Goal: Information Seeking & Learning: Learn about a topic

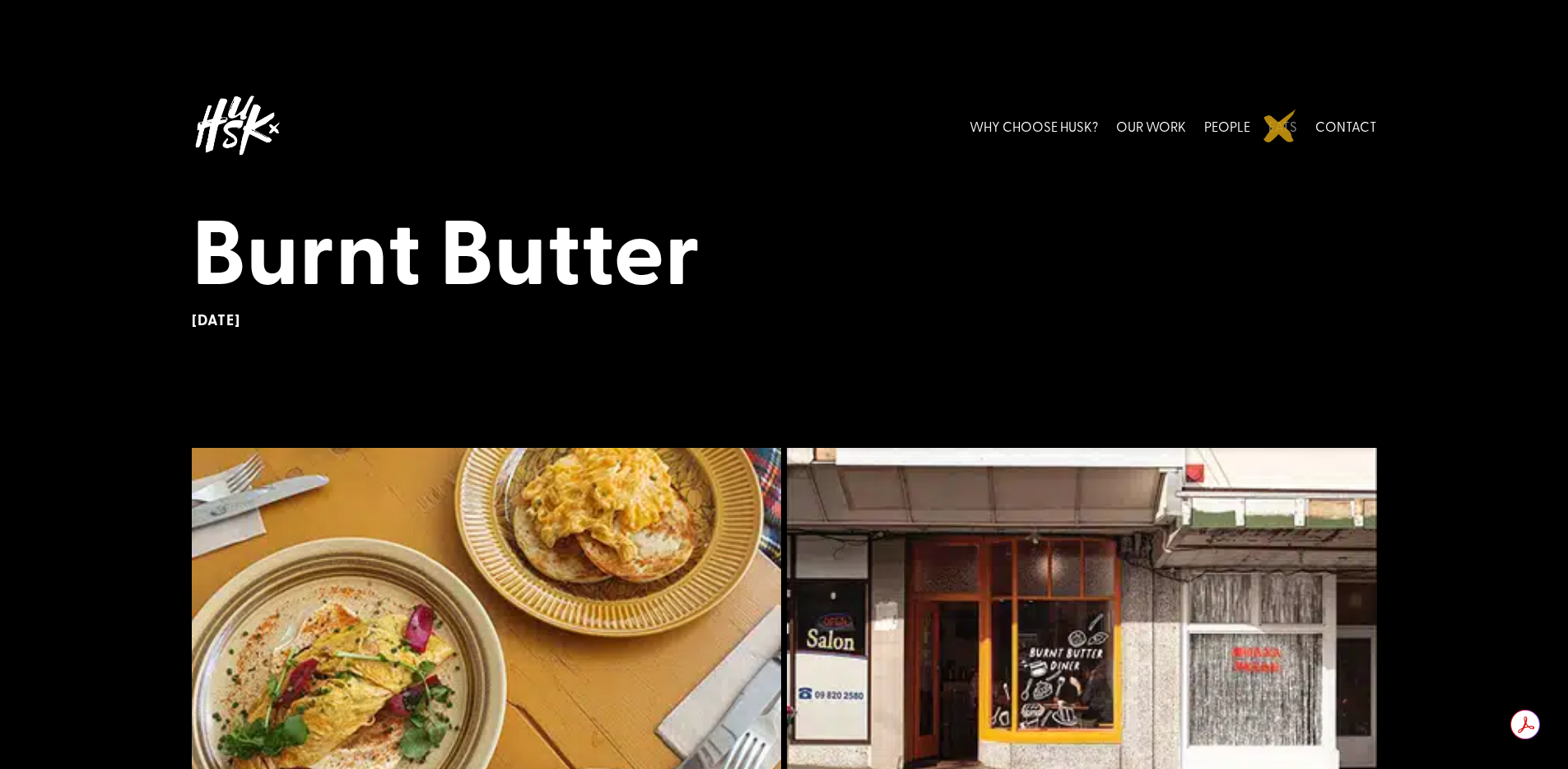
click at [1279, 126] on link "EATS" at bounding box center [1283, 126] width 29 height 73
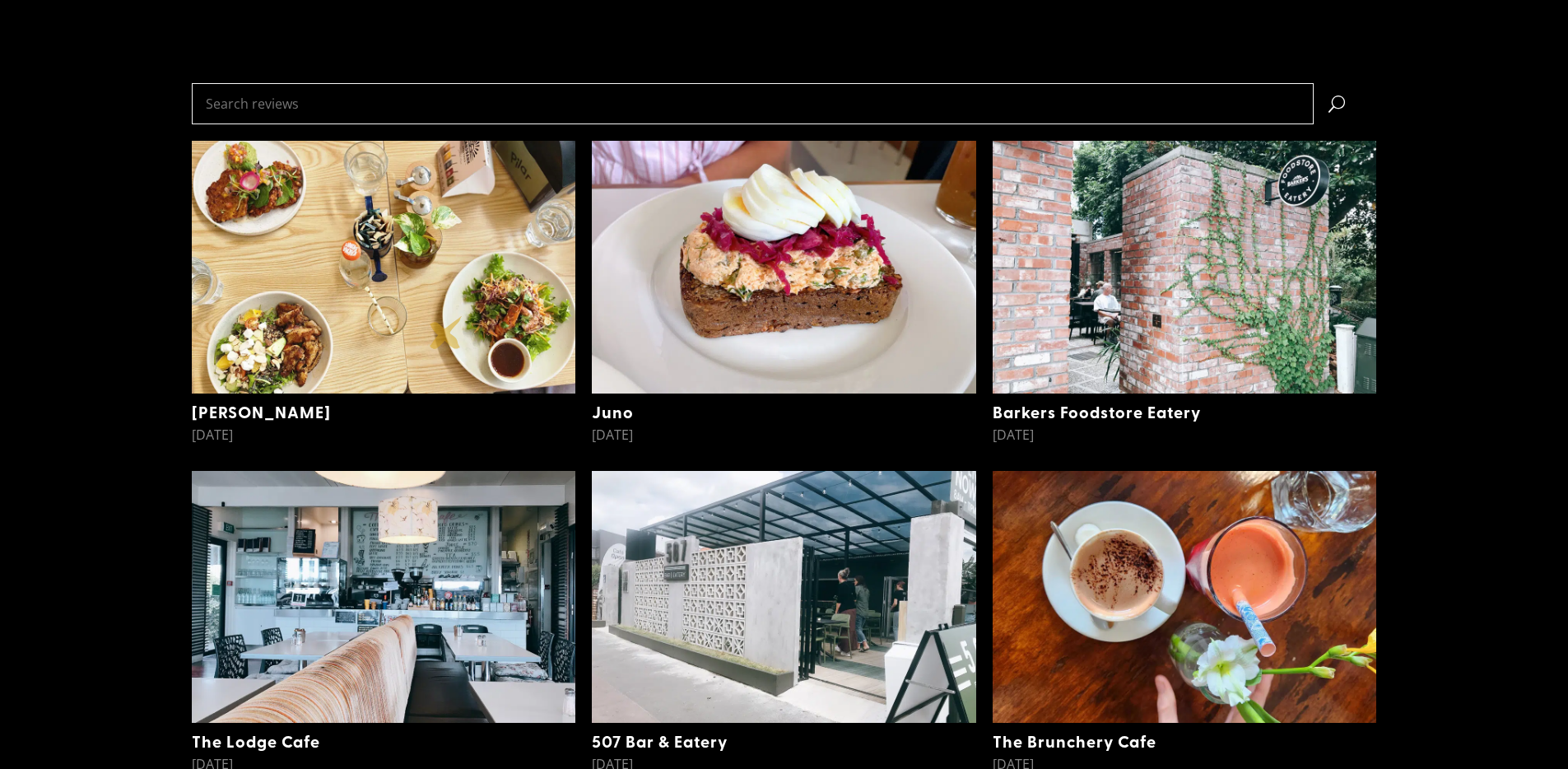
scroll to position [475, 0]
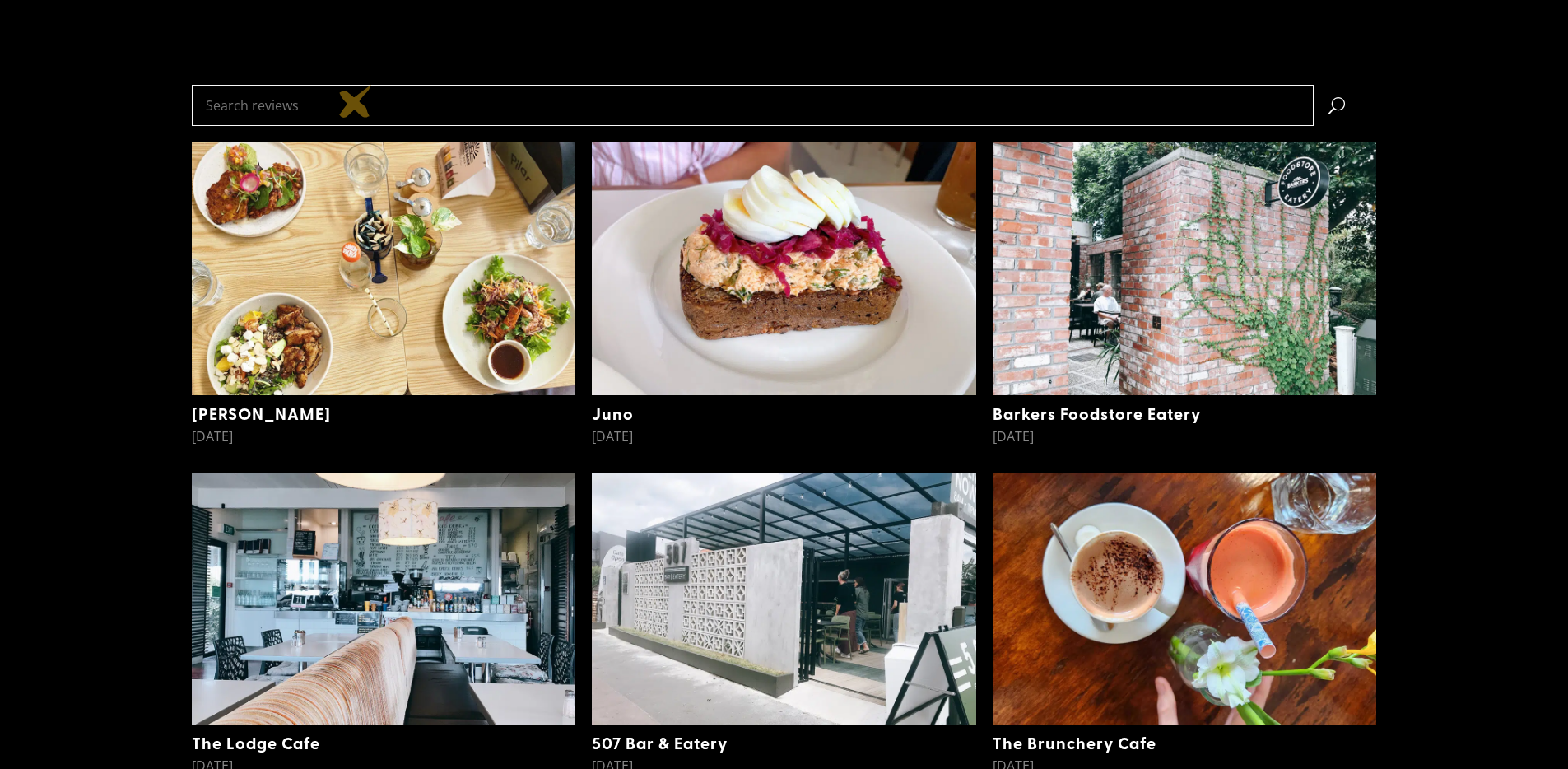
click at [355, 102] on input "Search reviews" at bounding box center [753, 105] width 1121 height 41
type input "burnt butter"
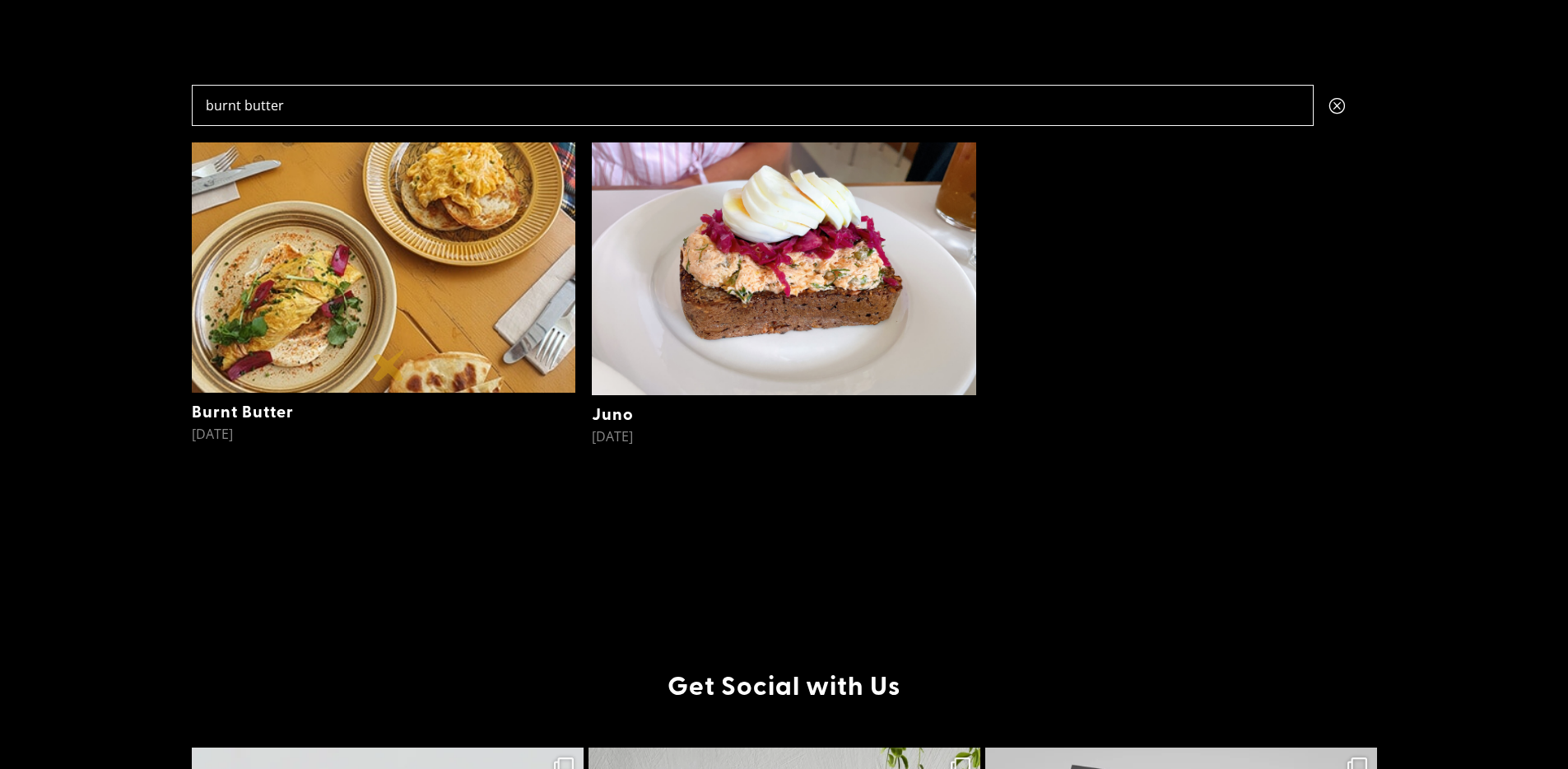
click at [389, 365] on img at bounding box center [384, 267] width 384 height 251
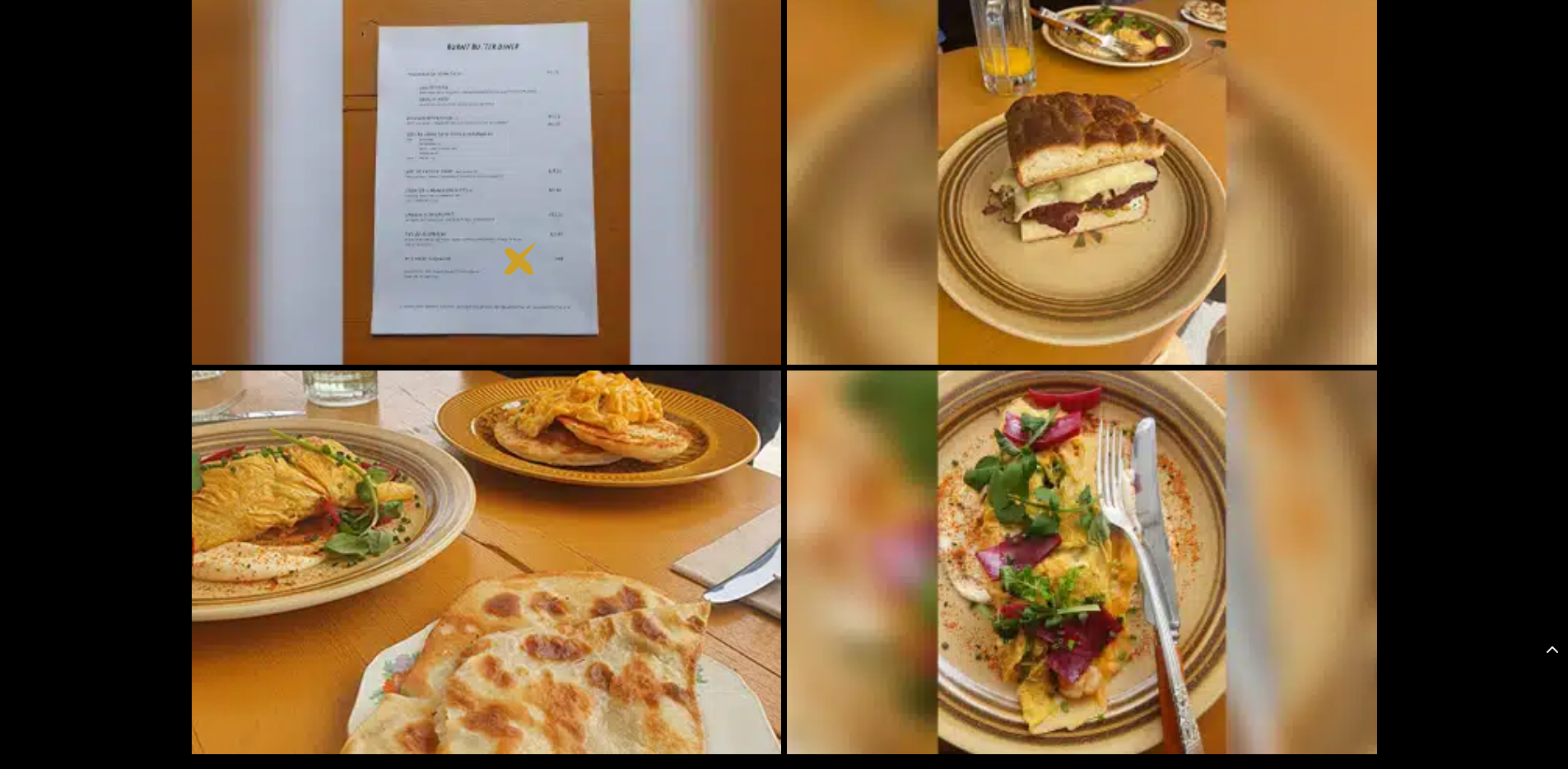
click at [520, 259] on img at bounding box center [487, 172] width 590 height 384
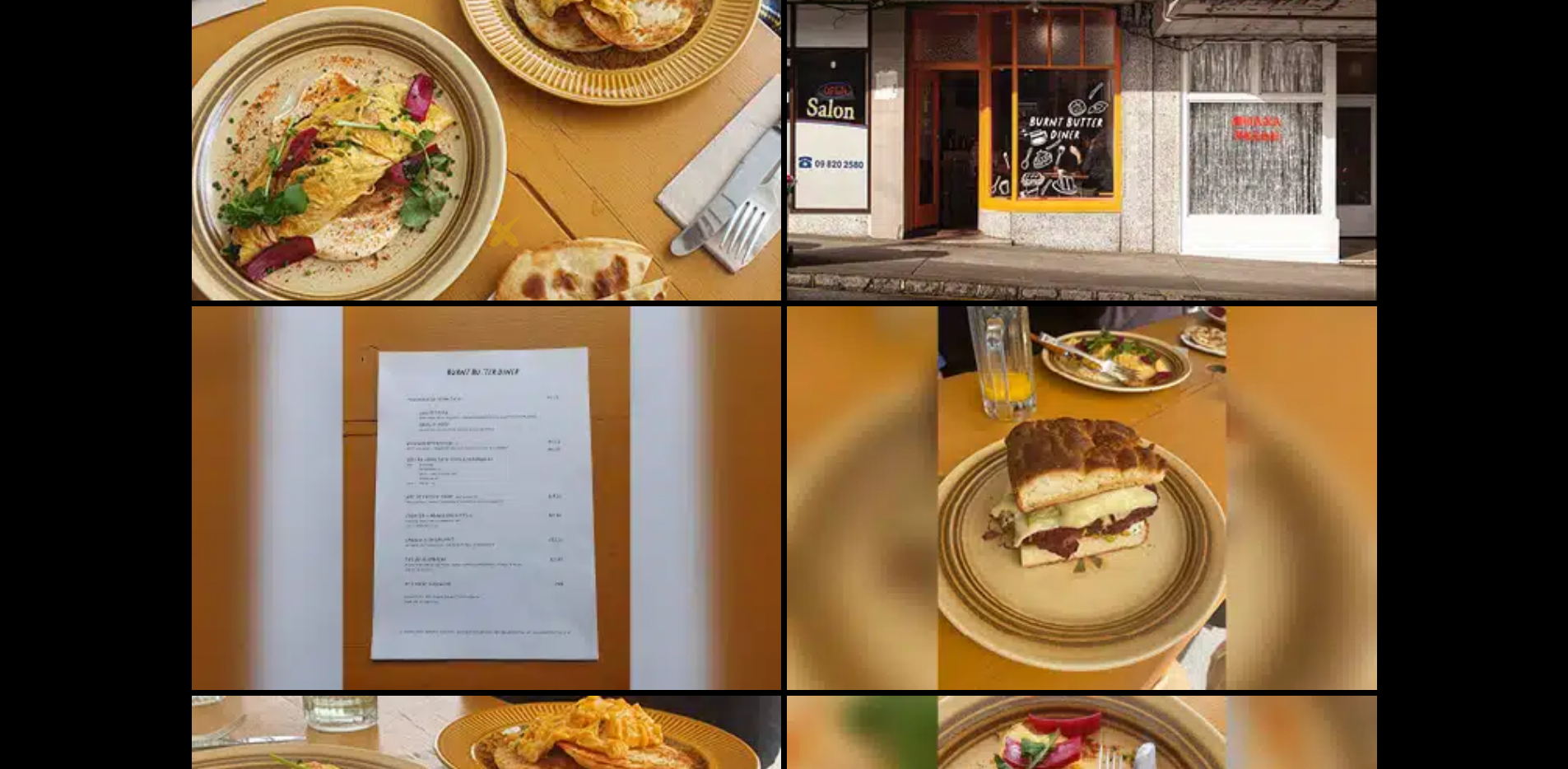
scroll to position [527, 0]
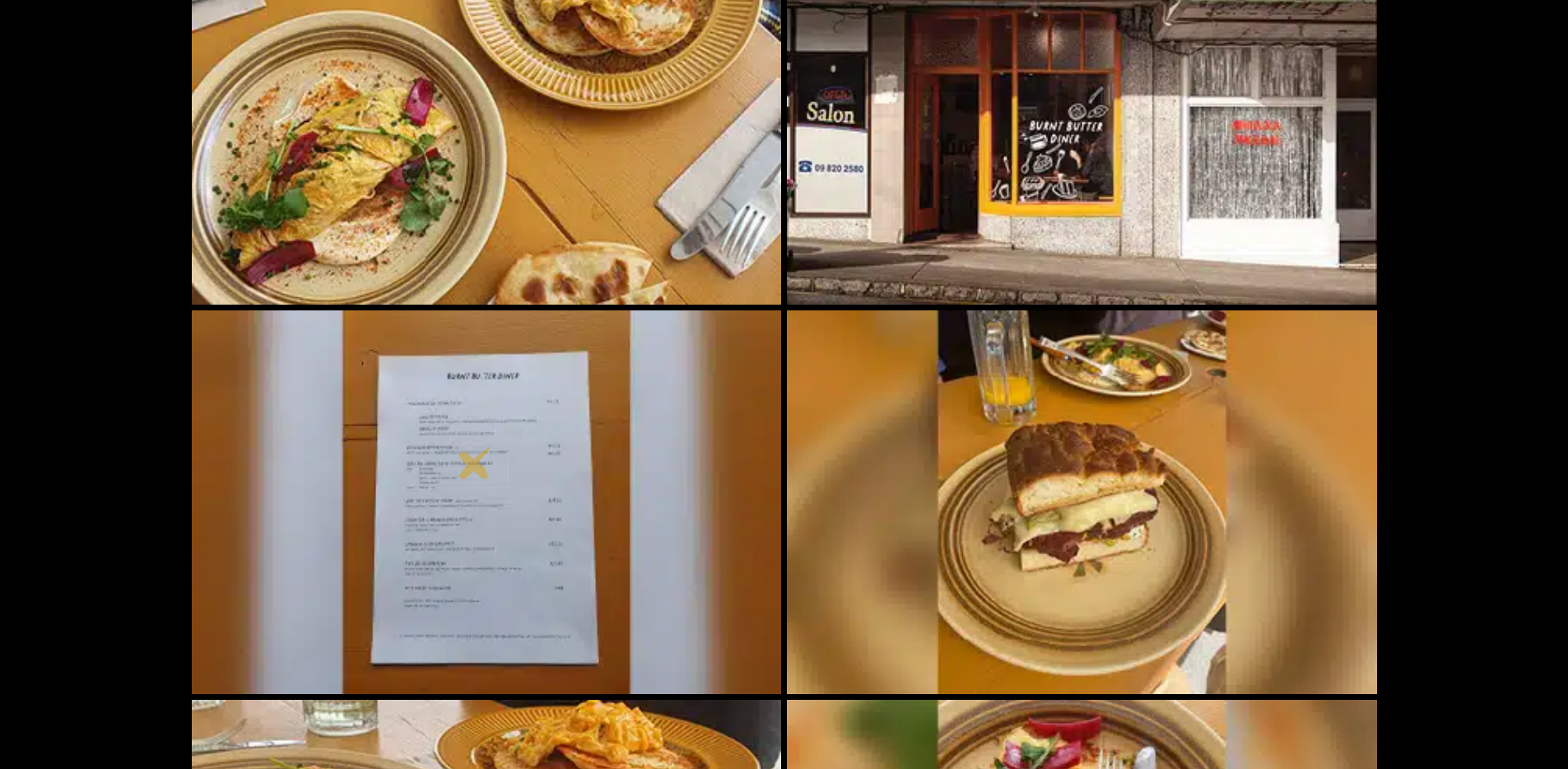
click at [475, 463] on img at bounding box center [487, 502] width 590 height 384
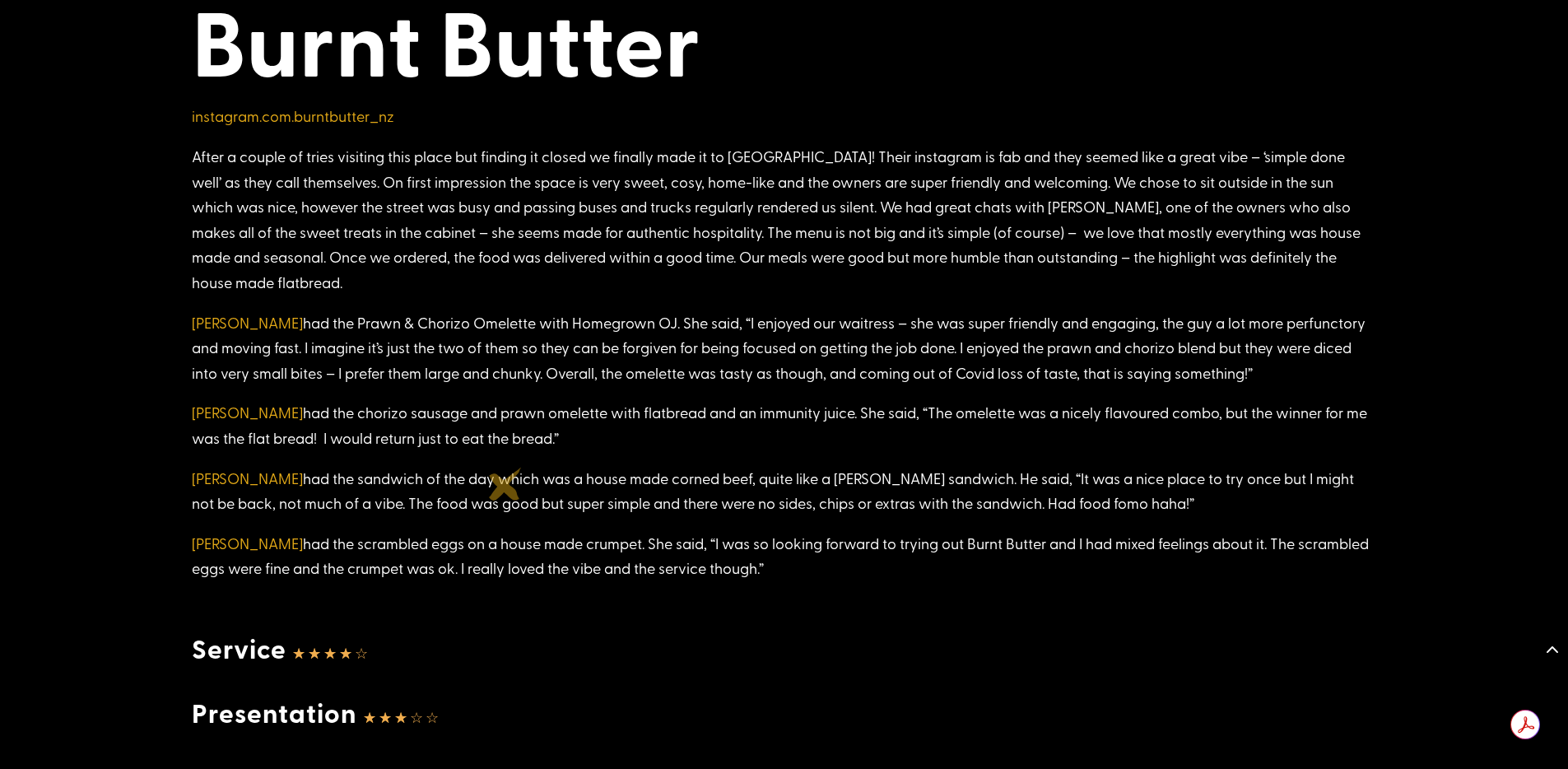
scroll to position [1647, 0]
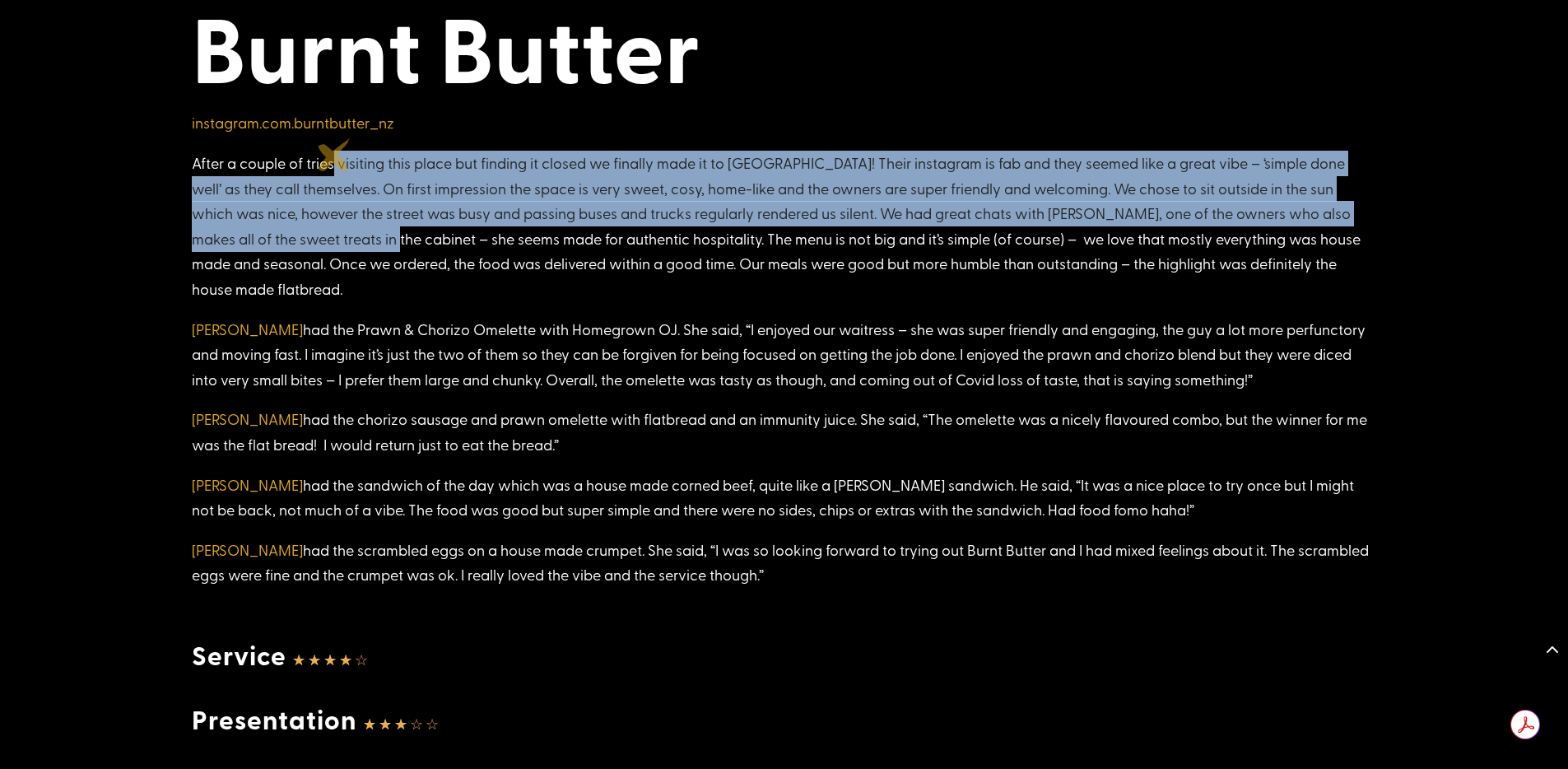
drag, startPoint x: 329, startPoint y: 213, endPoint x: 325, endPoint y: 228, distance: 15.5
click at [325, 228] on p "After a couple of tries visiting this place but finding it closed we finally ma…" at bounding box center [784, 234] width 1185 height 166
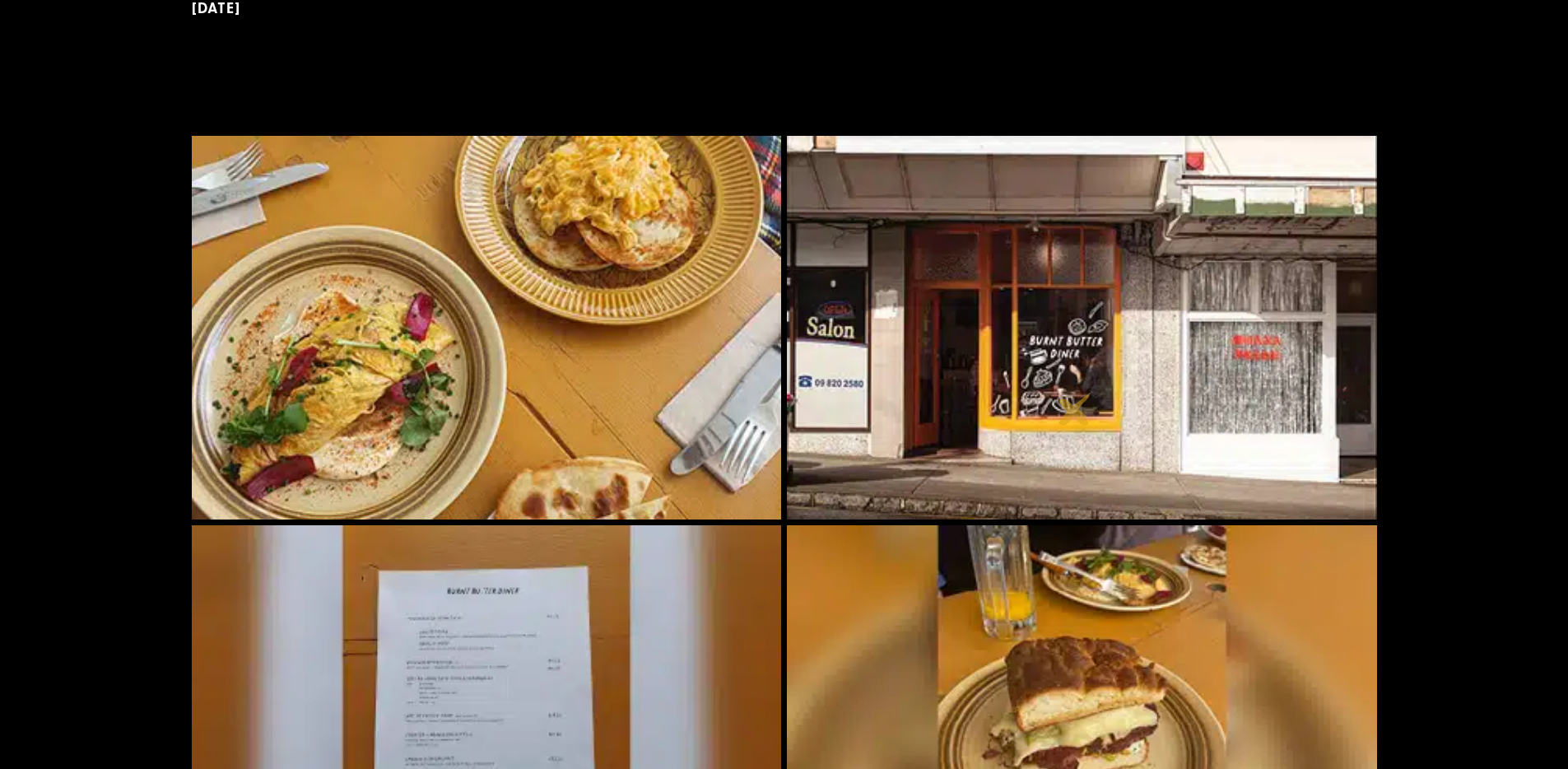
scroll to position [0, 0]
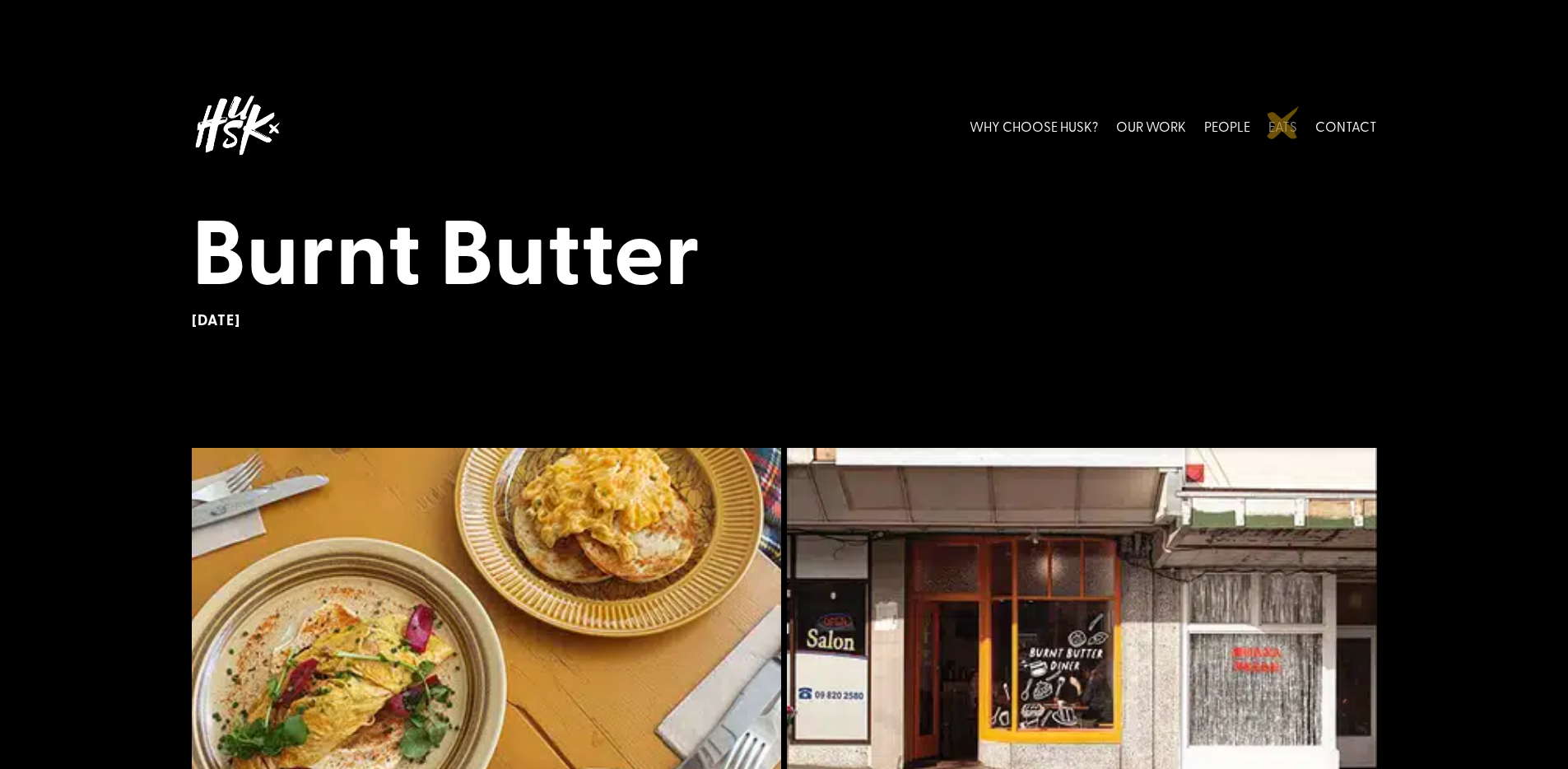
click at [1284, 122] on link "EATS" at bounding box center [1283, 126] width 29 height 73
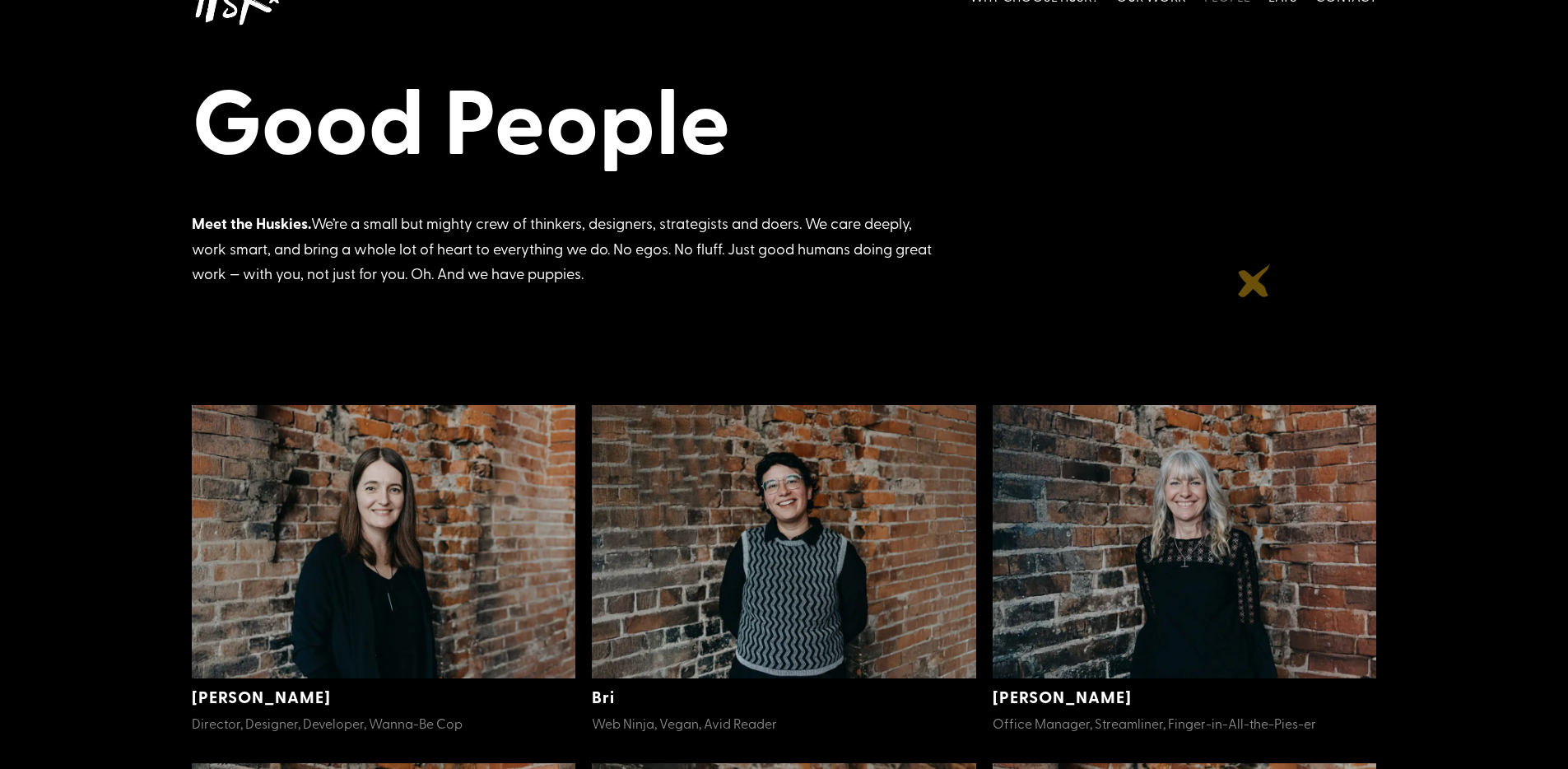
scroll to position [131, 0]
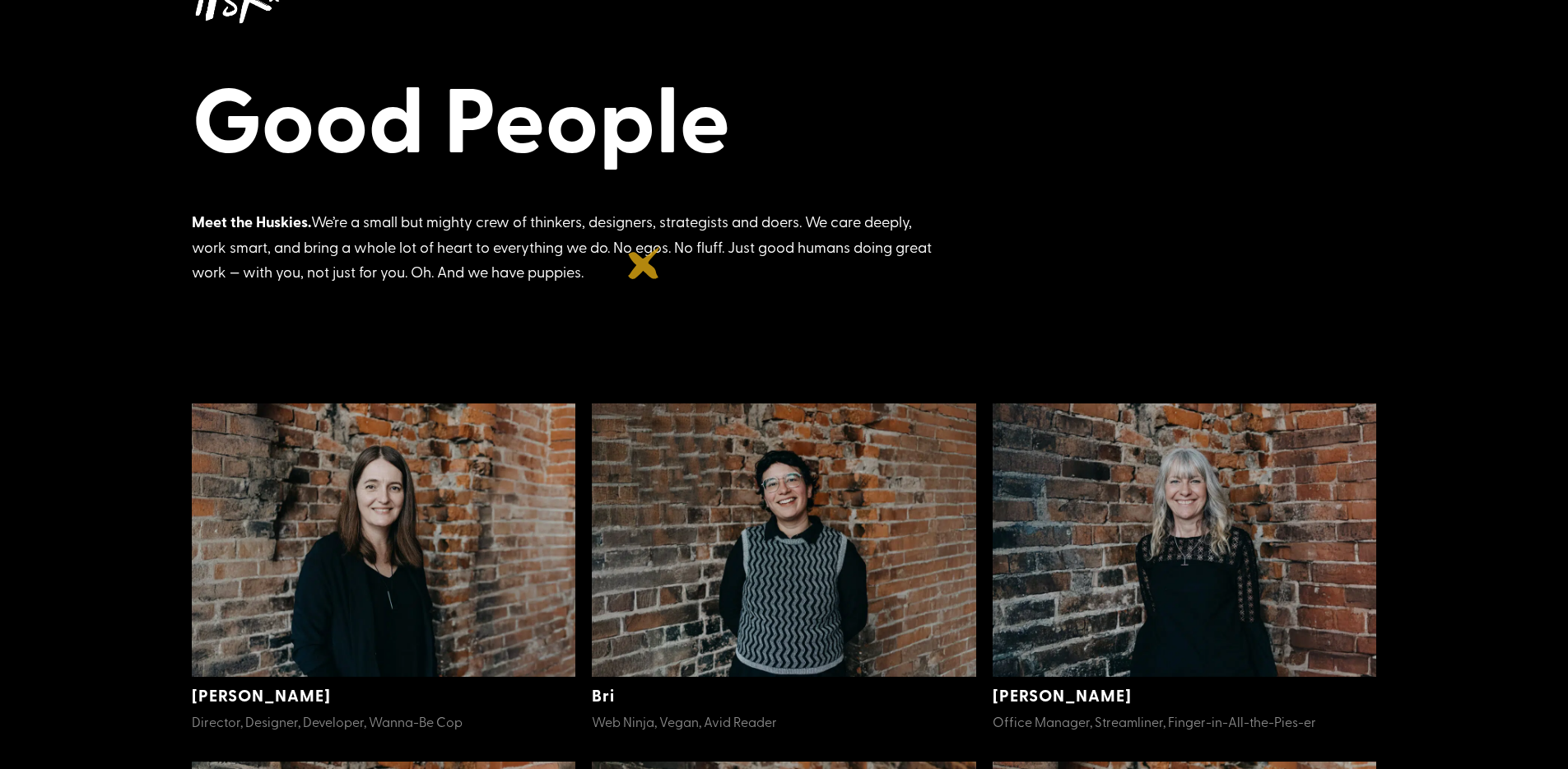
drag, startPoint x: 646, startPoint y: 241, endPoint x: 645, endPoint y: 263, distance: 22.0
click at [645, 263] on div "Meet the Huskies. We’re a small but mighty crew of thinkers, designers, strateg…" at bounding box center [562, 246] width 740 height 76
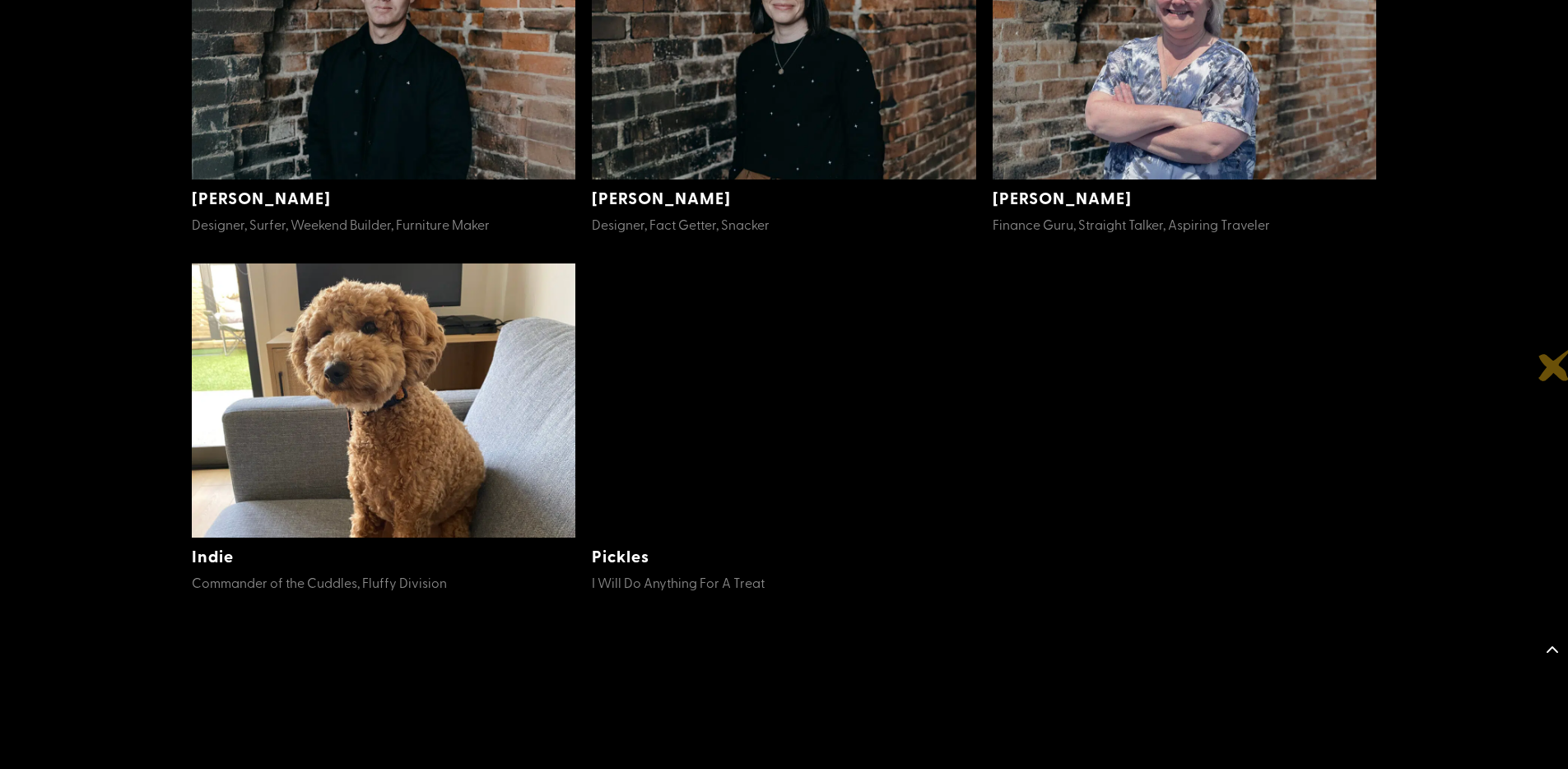
scroll to position [0, 0]
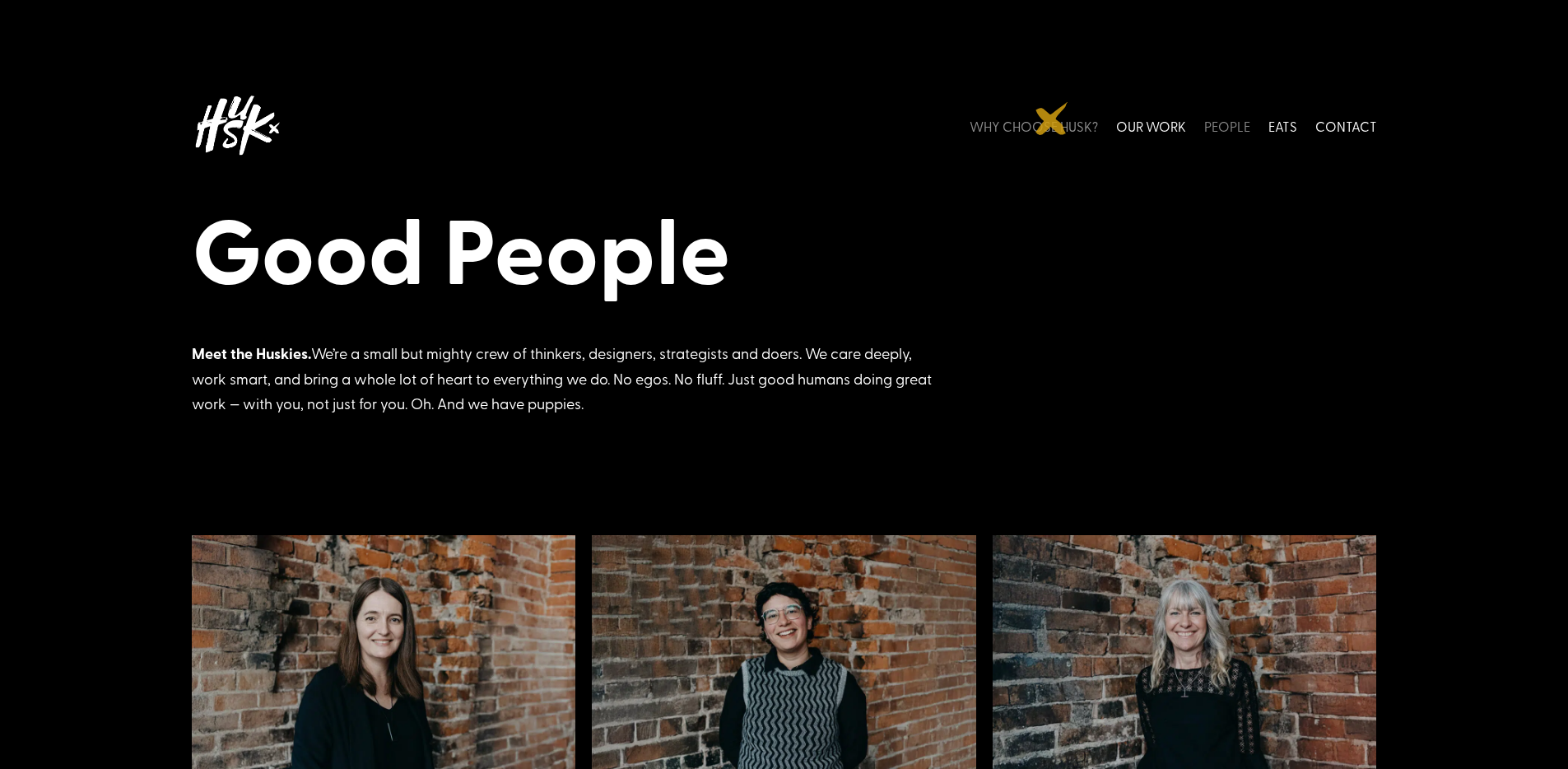
click at [1051, 118] on link "WHY CHOOSE HUSK?" at bounding box center [1033, 126] width 128 height 73
click at [1082, 129] on link "WHY CHOOSE HUSK?" at bounding box center [1033, 126] width 128 height 73
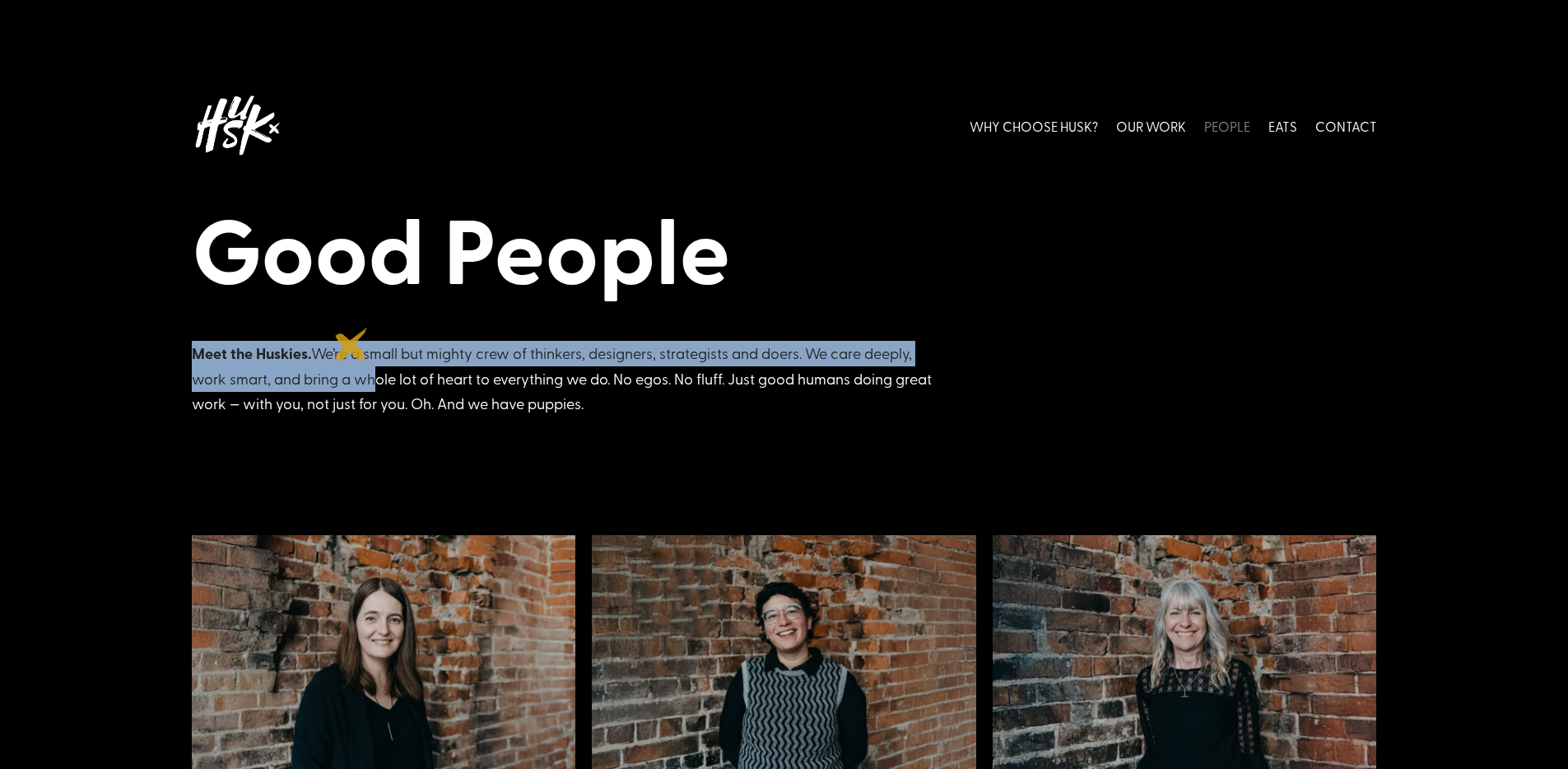
drag, startPoint x: 351, startPoint y: 345, endPoint x: 361, endPoint y: 370, distance: 26.9
click at [361, 370] on div "Good People Meet the Huskies. We’re a small but mighty crew of thinkers, design…" at bounding box center [784, 223] width 1568 height 446
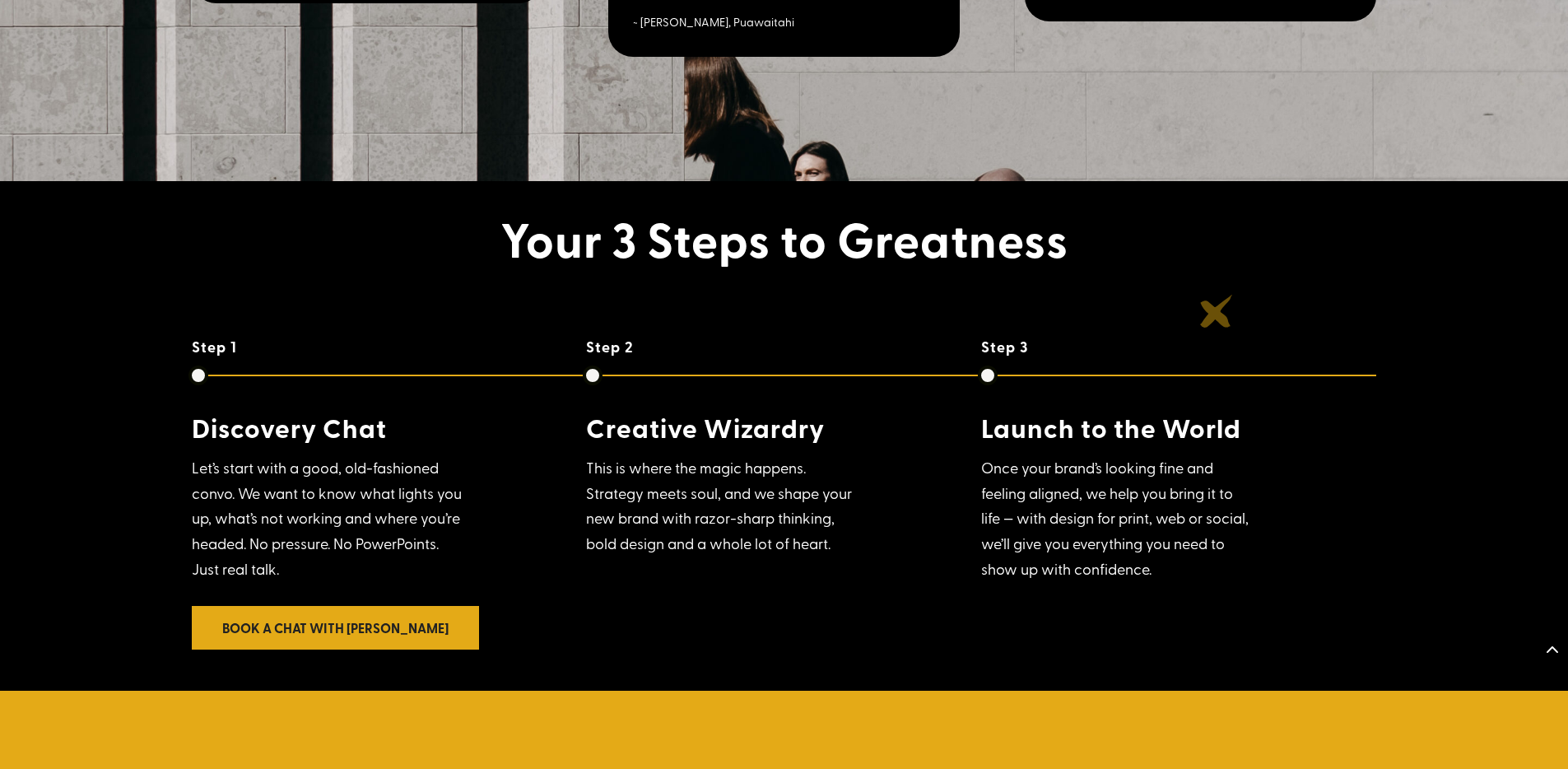
scroll to position [4436, 0]
